Goal: Transaction & Acquisition: Purchase product/service

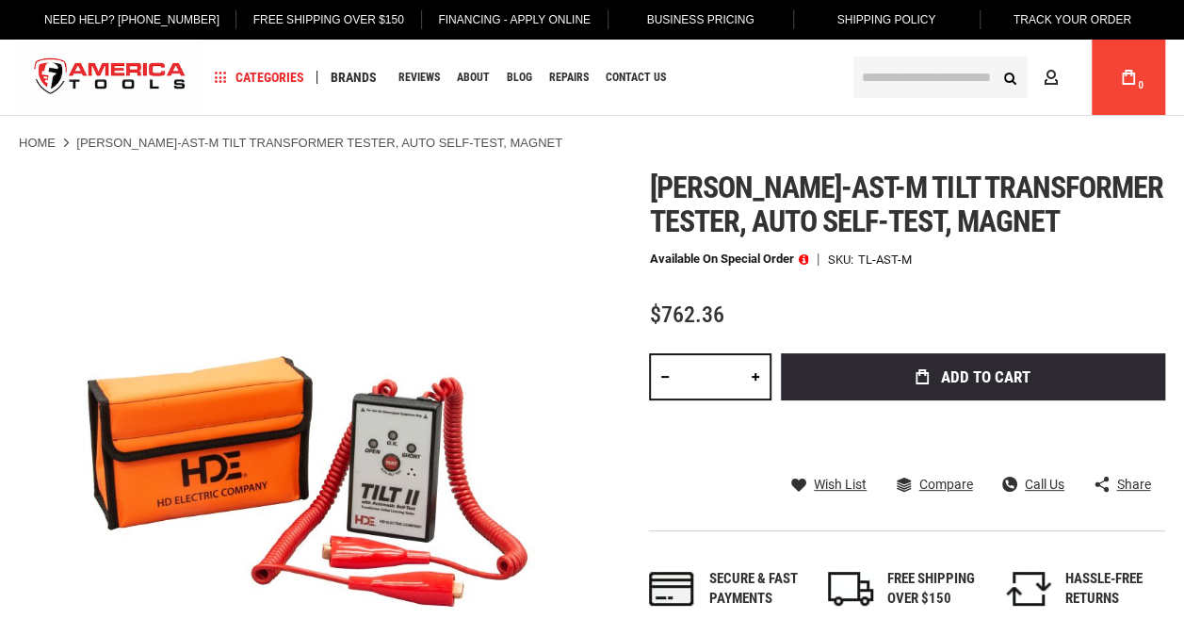
click at [759, 355] on link at bounding box center [756, 376] width 32 height 47
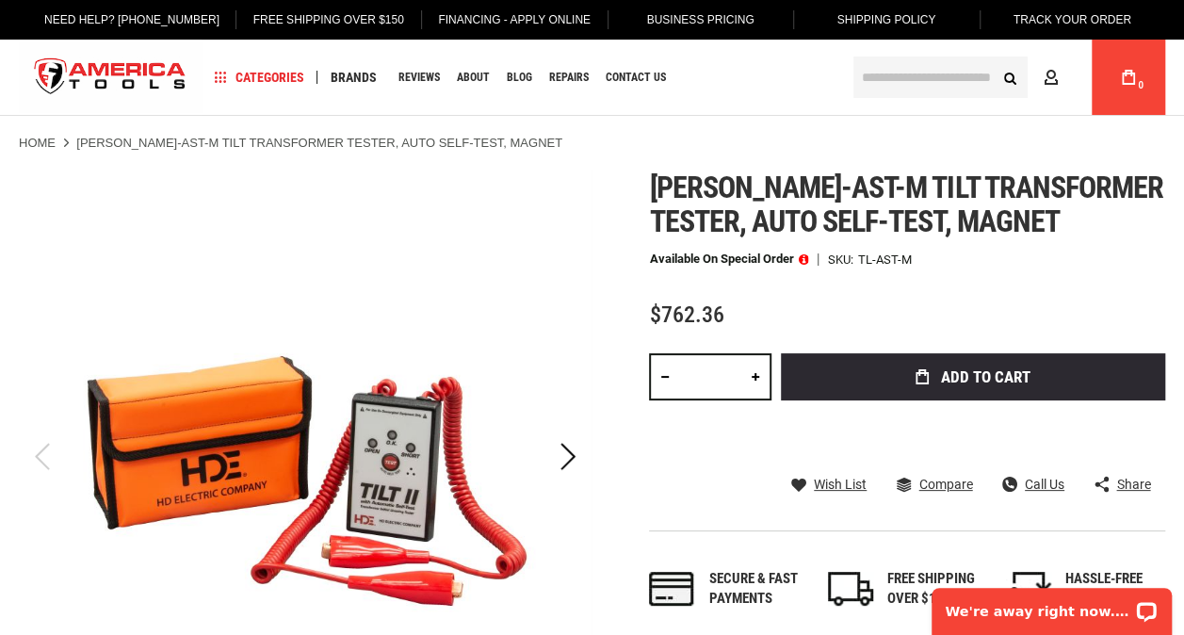
click at [759, 371] on link at bounding box center [756, 376] width 32 height 47
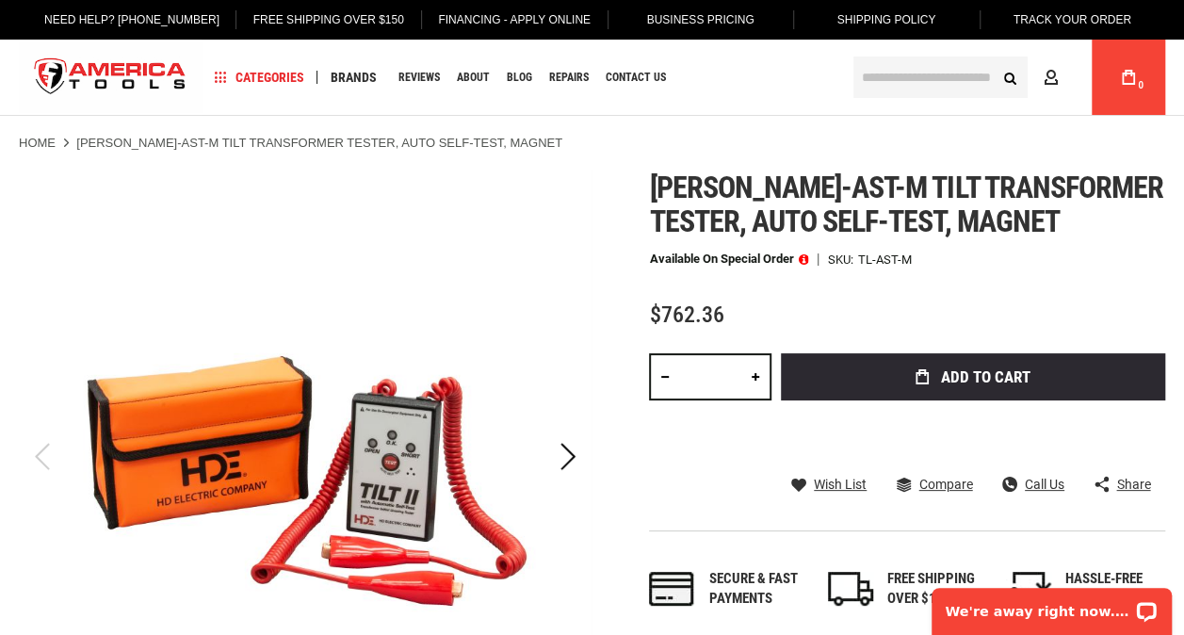
click at [759, 371] on link at bounding box center [756, 376] width 32 height 47
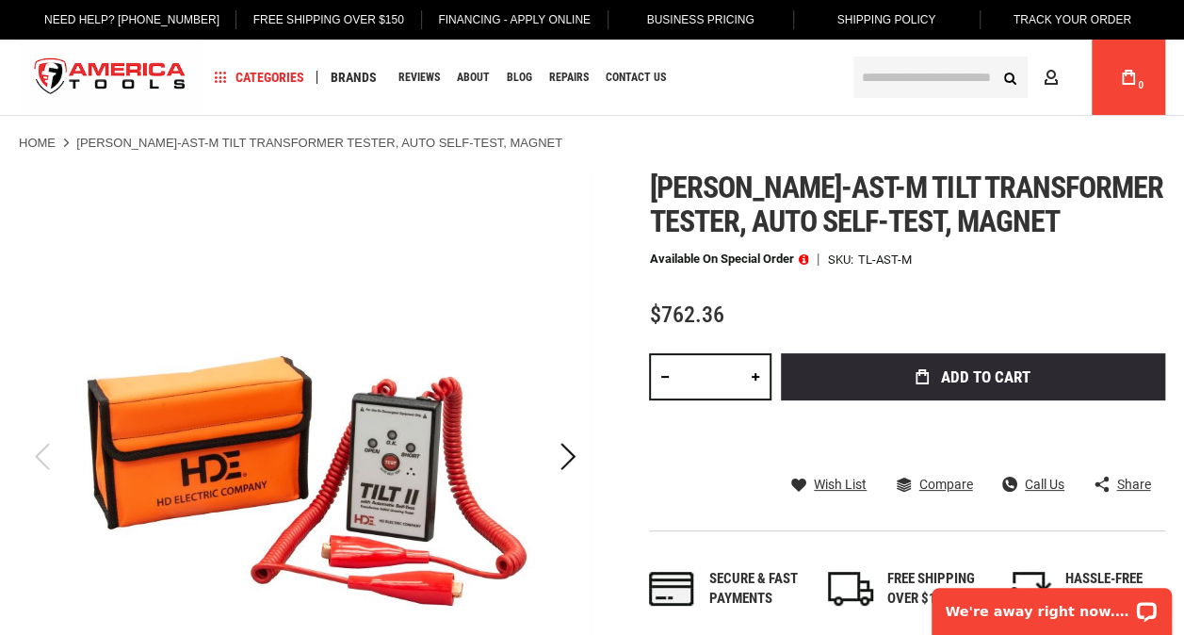
click at [759, 371] on link at bounding box center [756, 376] width 32 height 47
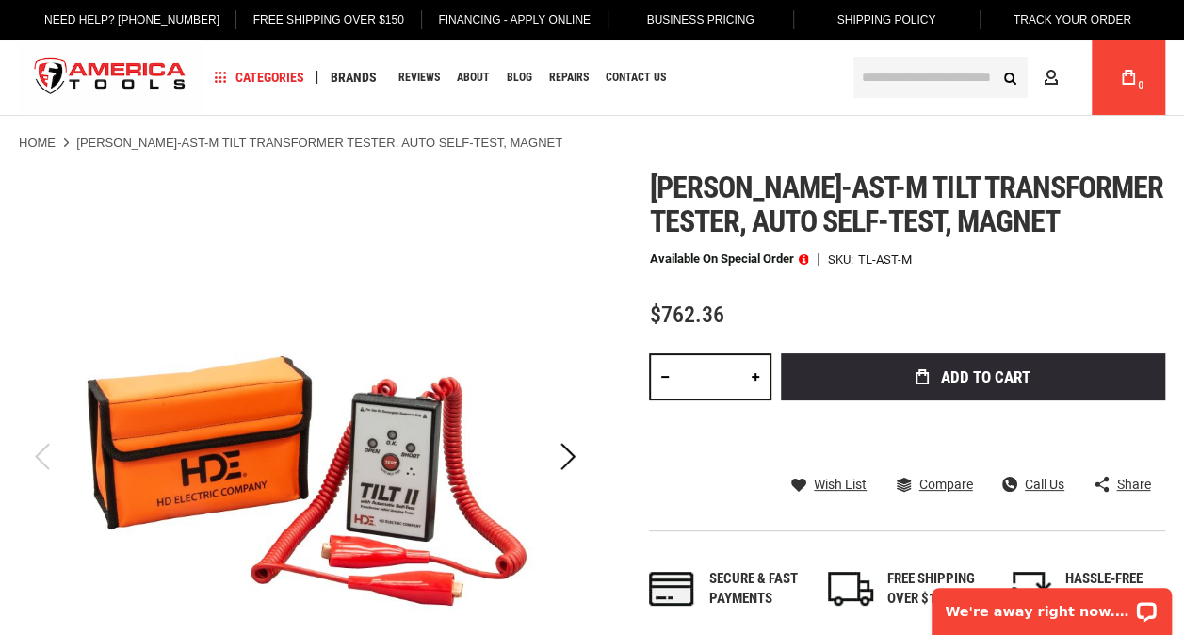
click at [759, 371] on link at bounding box center [756, 376] width 32 height 47
type input "**"
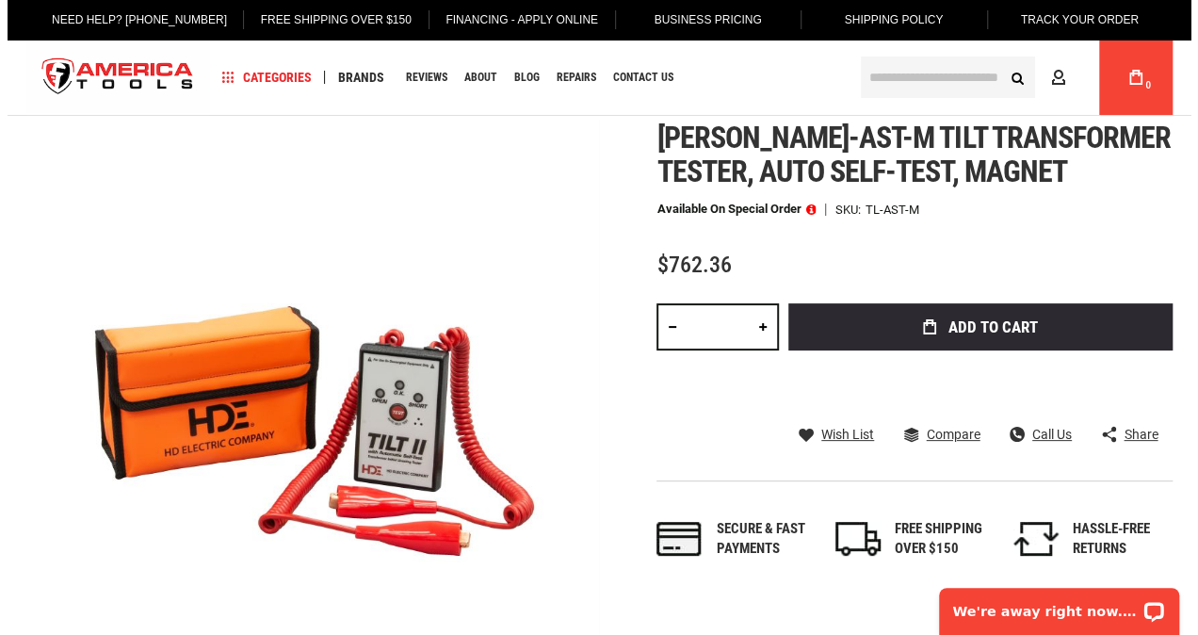
scroll to position [43, 0]
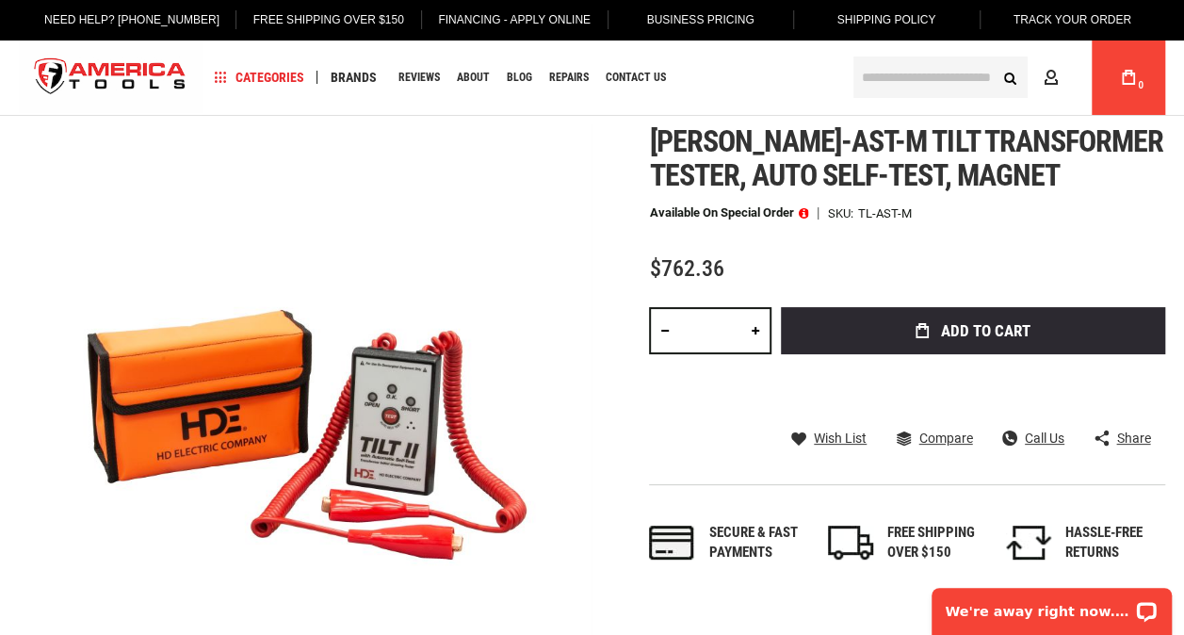
click at [991, 332] on span "Add to Cart" at bounding box center [985, 331] width 89 height 16
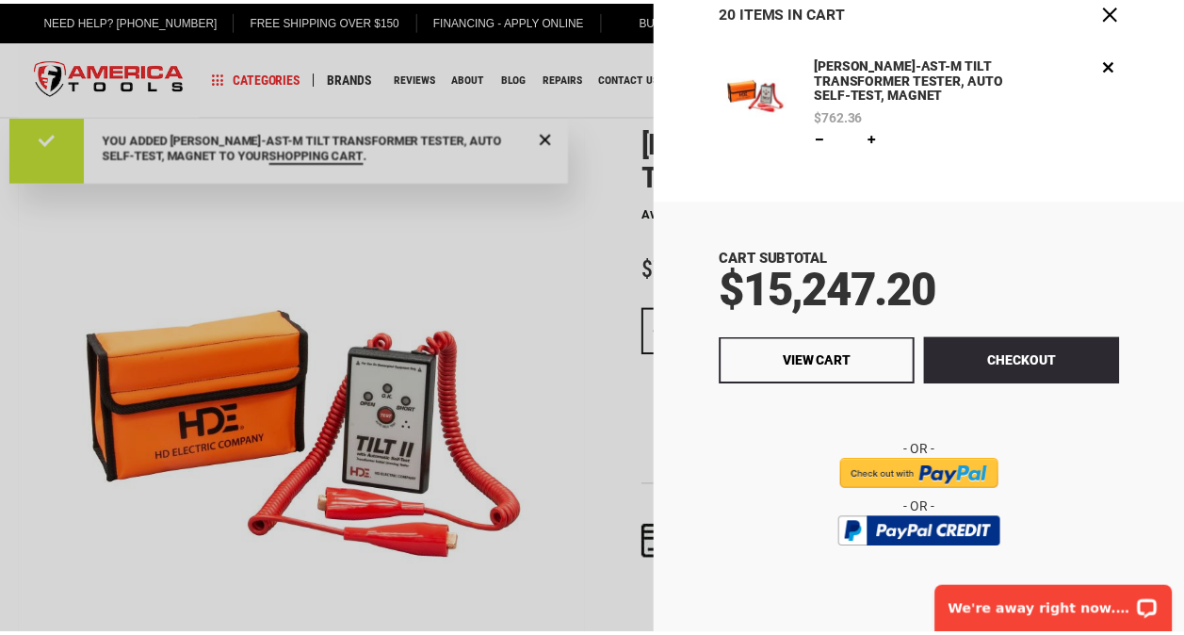
scroll to position [0, 0]
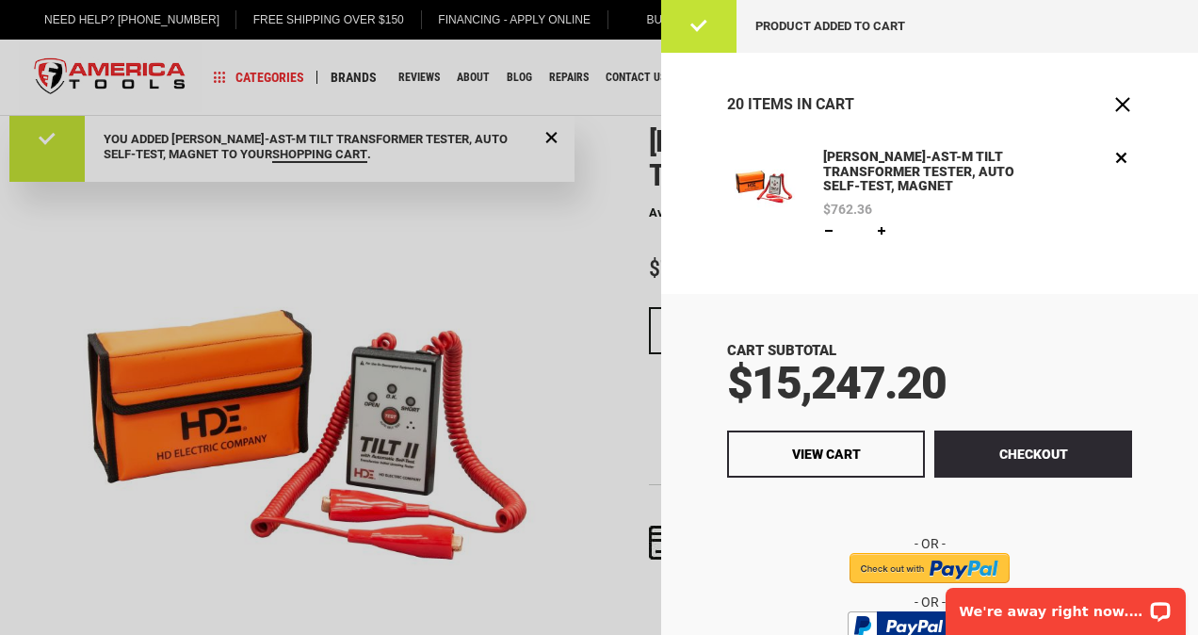
click at [239, 243] on div at bounding box center [599, 317] width 1198 height 635
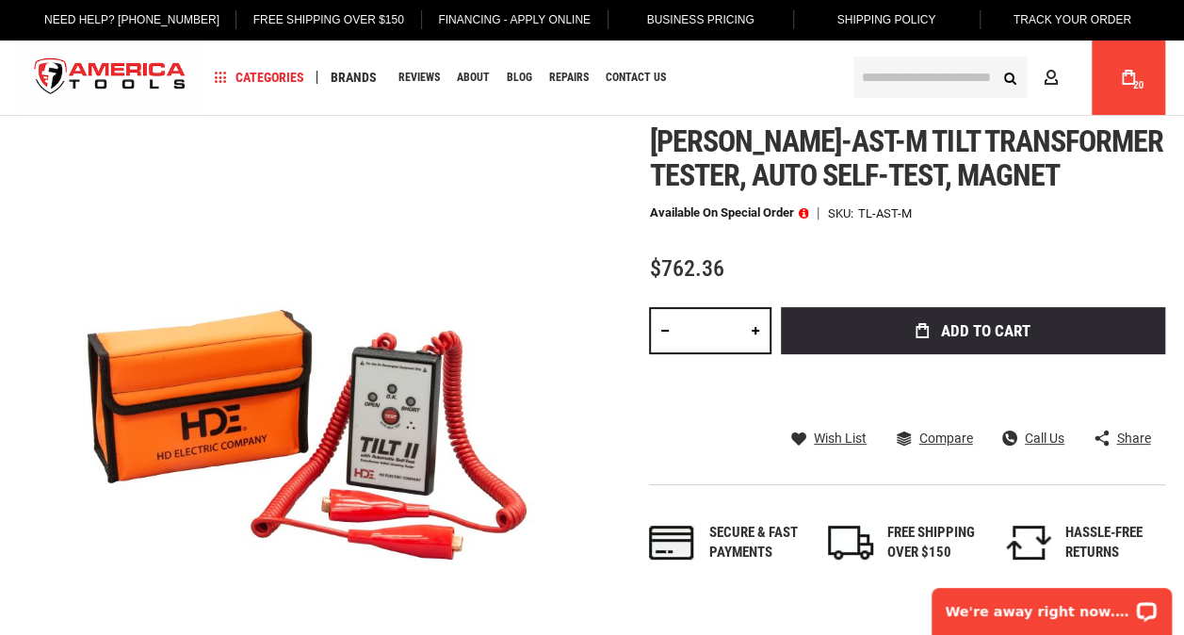
click at [1036, 435] on span "Call Us" at bounding box center [1045, 437] width 40 height 13
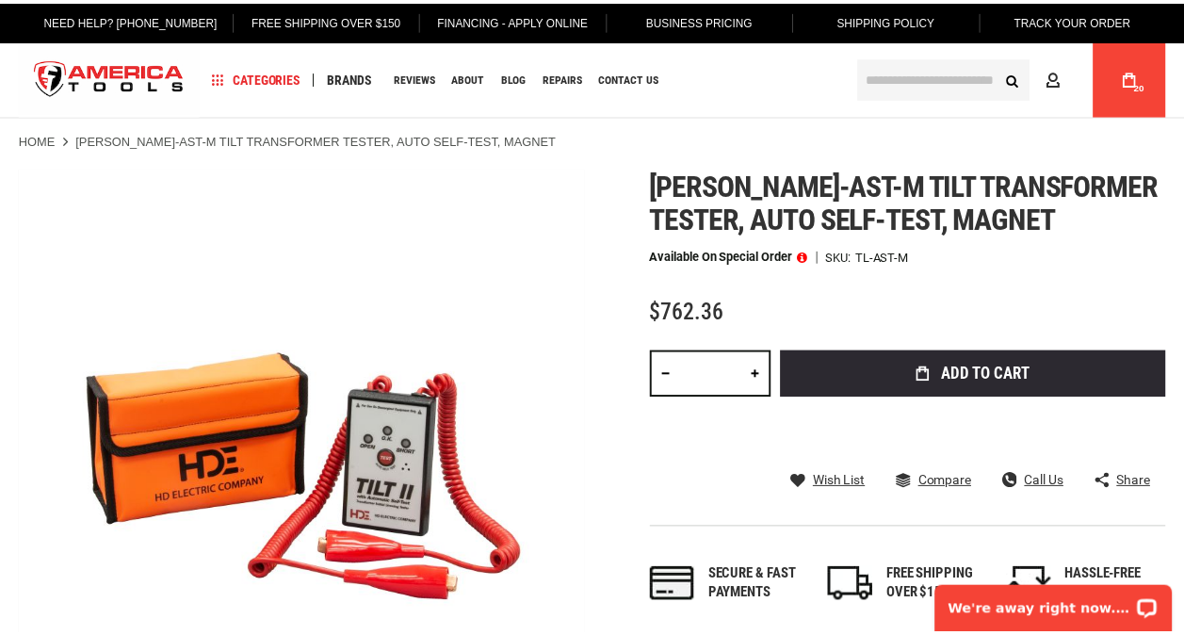
scroll to position [43, 0]
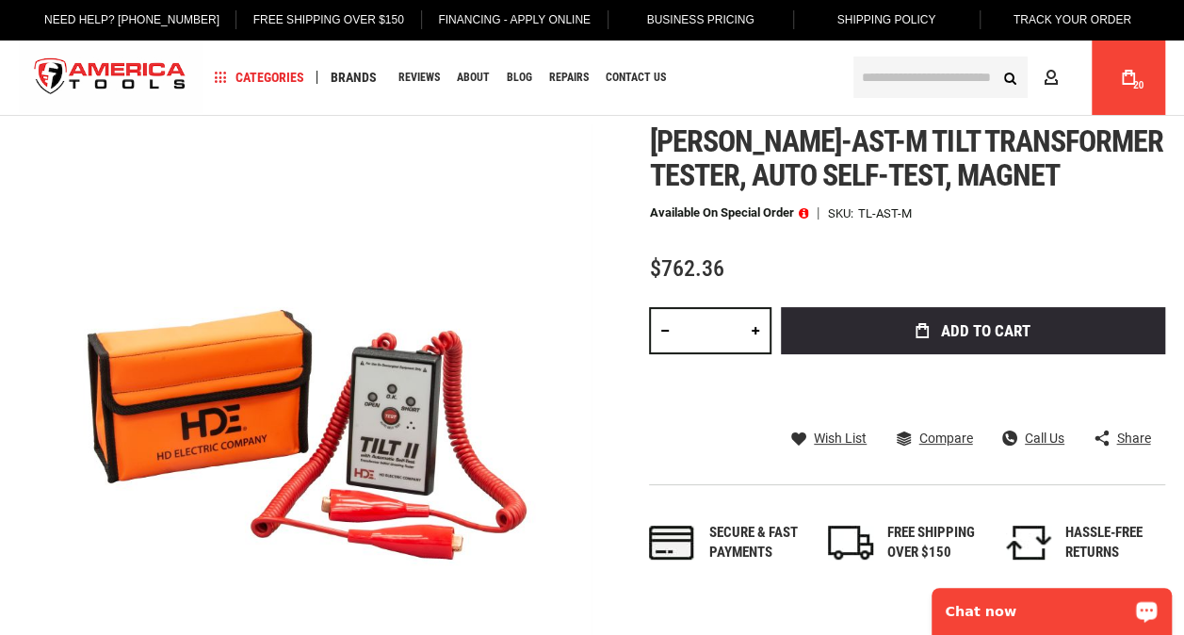
click at [1079, 612] on p "Chat now" at bounding box center [1039, 611] width 187 height 15
click at [1036, 610] on p "Chat with [PERSON_NAME]" at bounding box center [1039, 611] width 187 height 15
drag, startPoint x: 916, startPoint y: 213, endPoint x: 857, endPoint y: 206, distance: 58.8
click at [857, 206] on div "Available on Special Order SKU TL-AST-M" at bounding box center [907, 212] width 516 height 13
drag, startPoint x: 857, startPoint y: 206, endPoint x: 882, endPoint y: 213, distance: 25.4
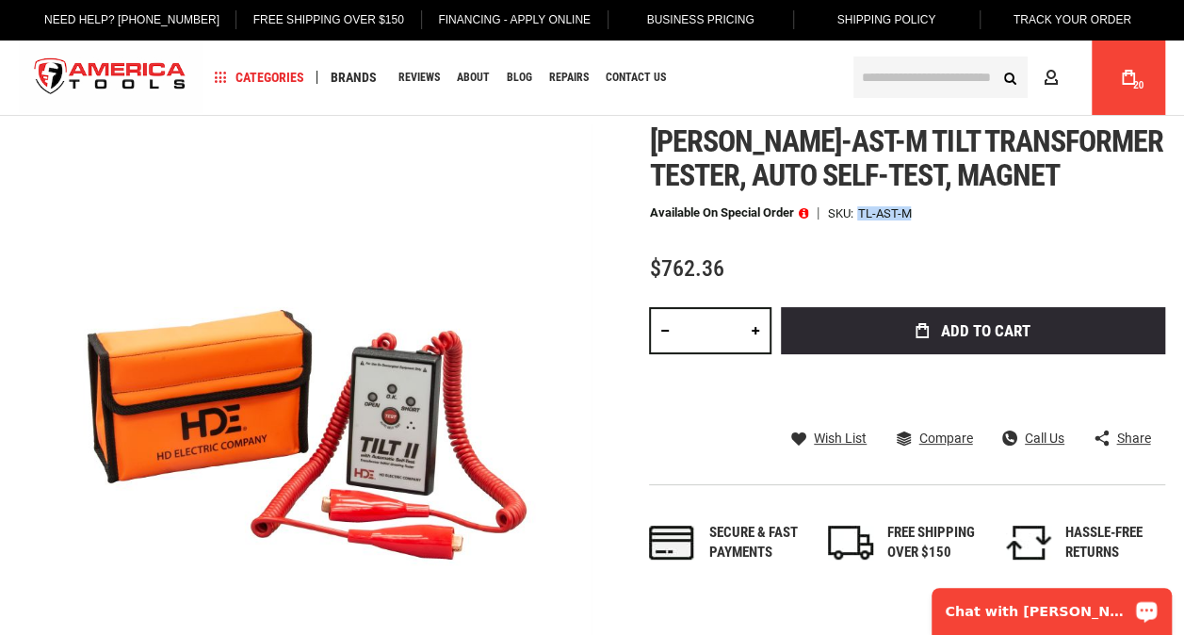
copy div "TL-AST-M"
click at [1060, 609] on p "Chat with [PERSON_NAME]" at bounding box center [1039, 611] width 187 height 15
